Goal: Transaction & Acquisition: Subscribe to service/newsletter

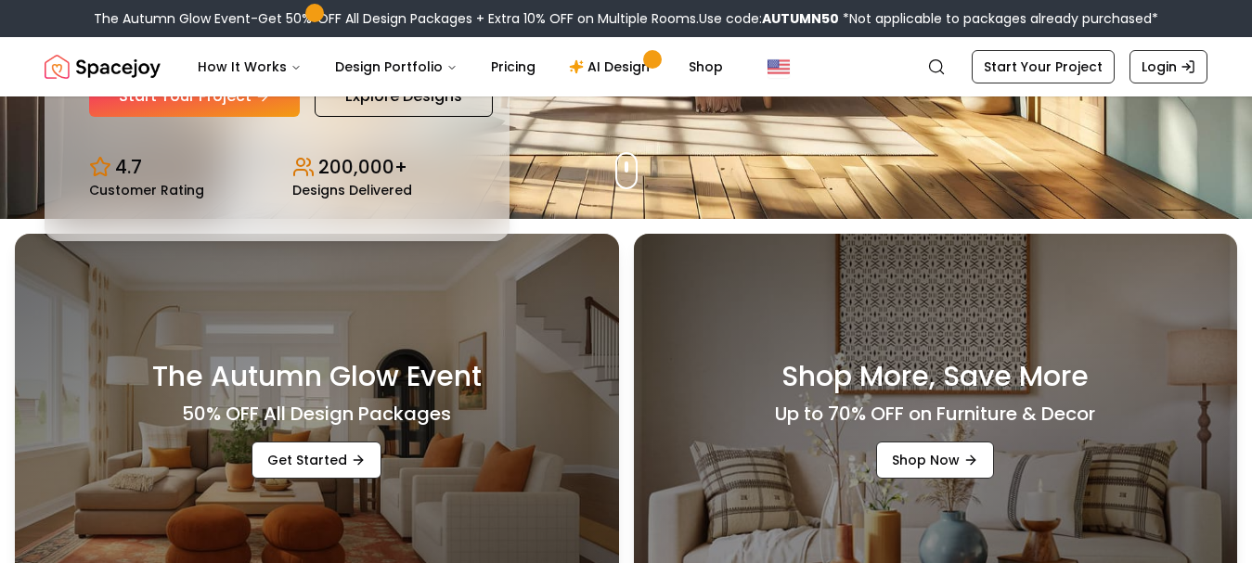
scroll to position [371, 0]
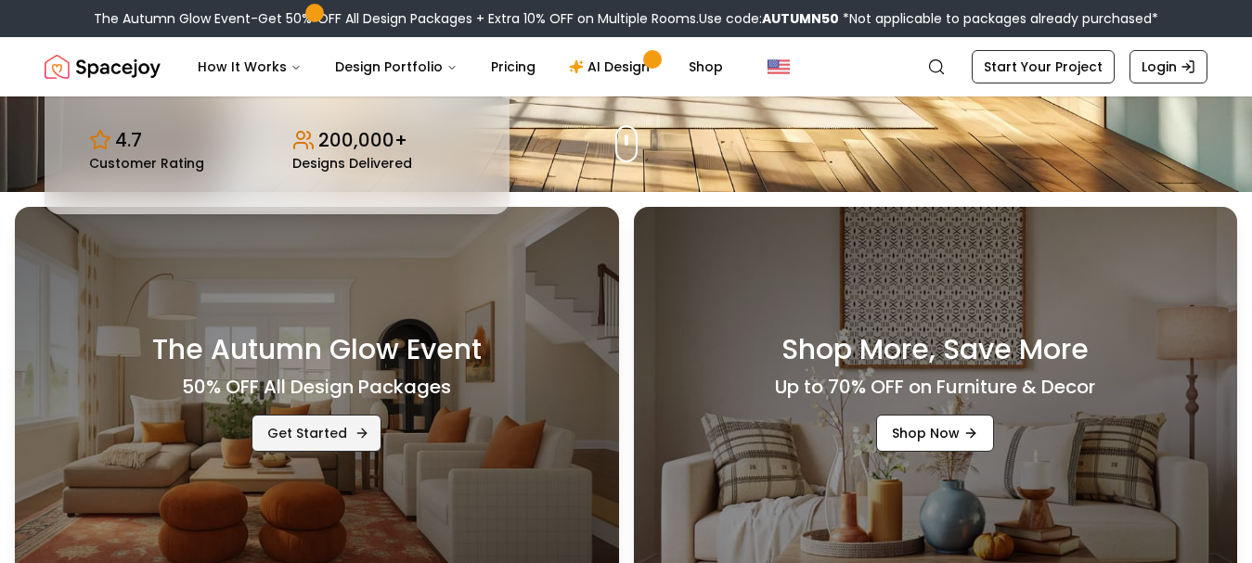
click at [349, 440] on link "Get Started" at bounding box center [316, 433] width 130 height 37
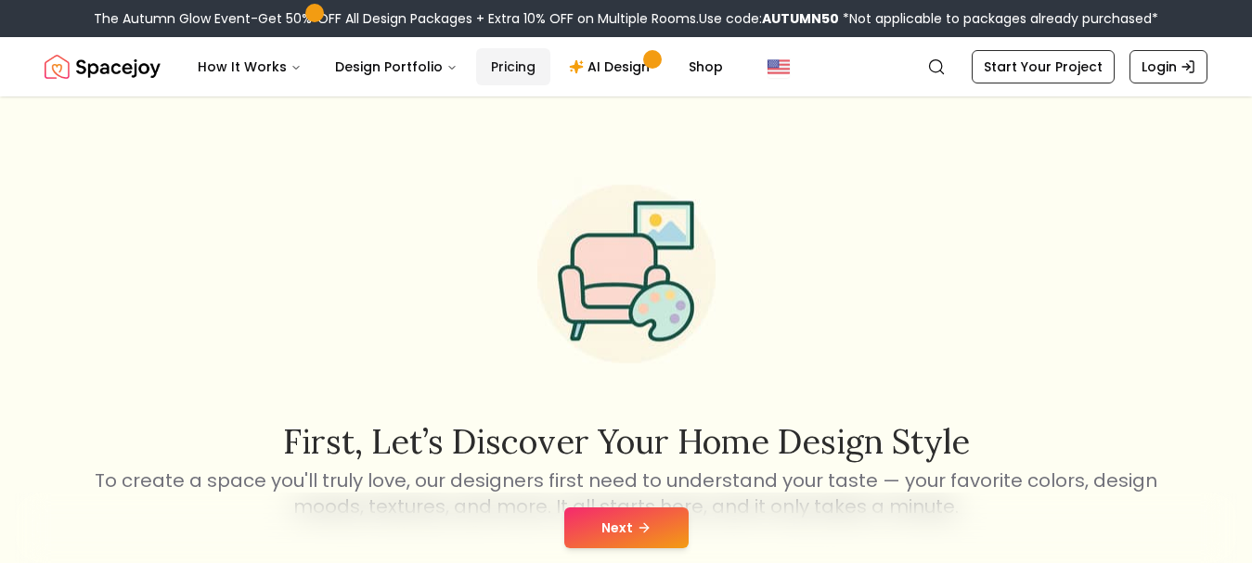
click at [493, 70] on link "Pricing" at bounding box center [513, 66] width 74 height 37
